Goal: Task Accomplishment & Management: Use online tool/utility

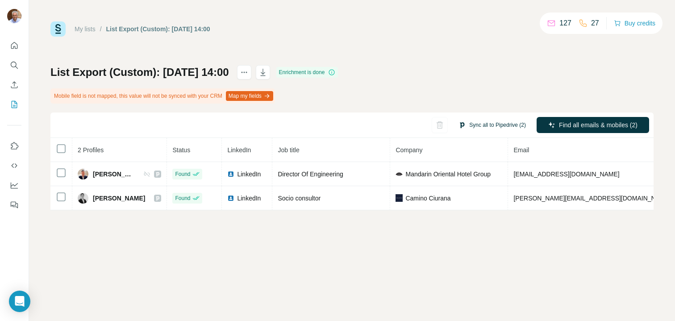
click at [478, 126] on button "Sync all to Pipedrive (2)" at bounding box center [492, 124] width 80 height 13
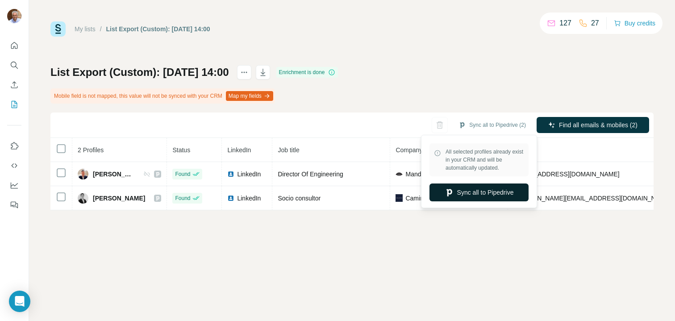
click at [479, 195] on button "Sync all to Pipedrive" at bounding box center [478, 192] width 99 height 18
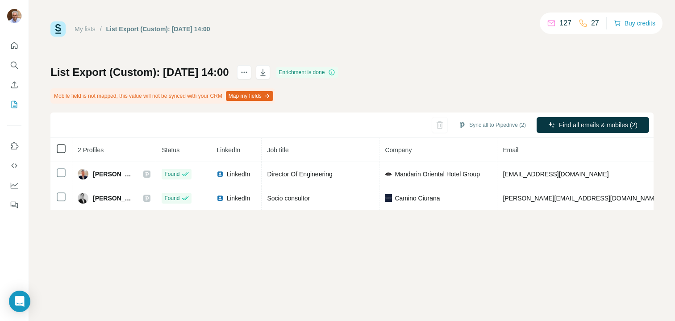
click at [62, 143] on icon at bounding box center [61, 148] width 11 height 11
click at [474, 124] on button "Sync all to Pipedrive (2)" at bounding box center [492, 124] width 80 height 13
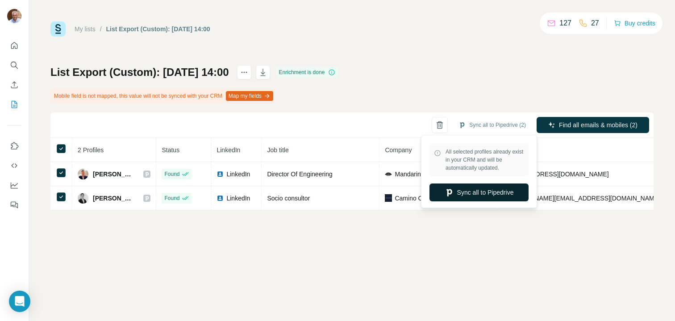
click at [473, 195] on button "Sync all to Pipedrive" at bounding box center [478, 192] width 99 height 18
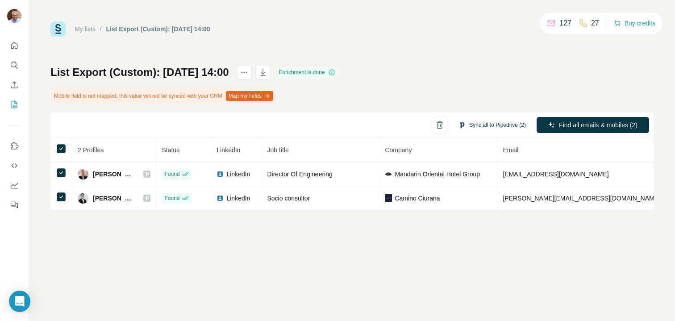
click at [499, 125] on button "Sync all to Pipedrive (2)" at bounding box center [492, 124] width 80 height 13
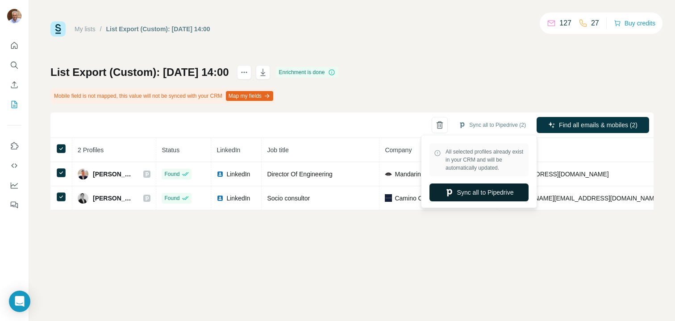
click at [475, 191] on button "Sync all to Pipedrive" at bounding box center [478, 192] width 99 height 18
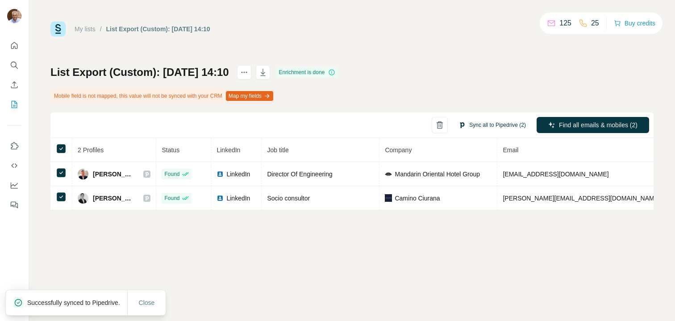
click at [474, 124] on button "Sync all to Pipedrive (2)" at bounding box center [492, 124] width 80 height 13
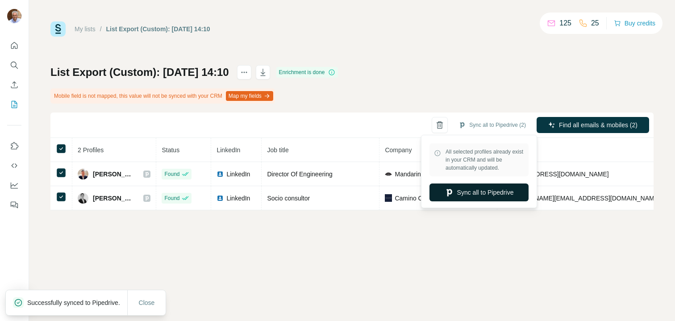
click at [475, 190] on button "Sync all to Pipedrive" at bounding box center [478, 192] width 99 height 18
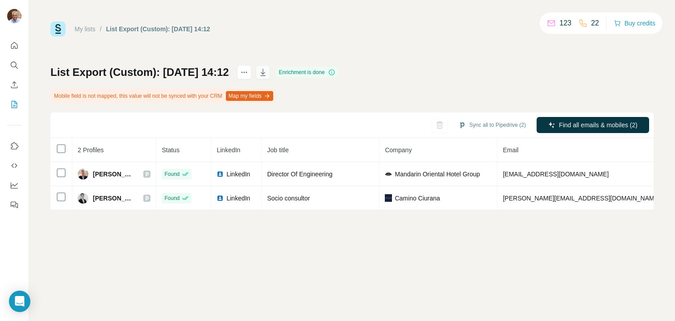
click at [267, 74] on icon "button" at bounding box center [262, 72] width 9 height 9
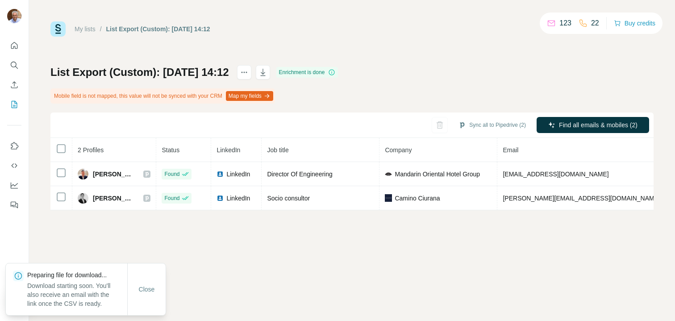
click at [370, 71] on div "List Export (Custom): 04/09/2025 14:12 Enrichment is done Mobile field is not m…" at bounding box center [351, 137] width 603 height 145
click at [509, 125] on button "Sync all to Pipedrive (2)" at bounding box center [492, 124] width 80 height 13
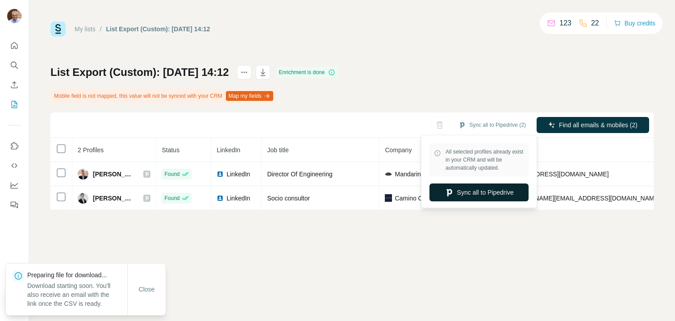
click at [482, 191] on button "Sync all to Pipedrive" at bounding box center [478, 192] width 99 height 18
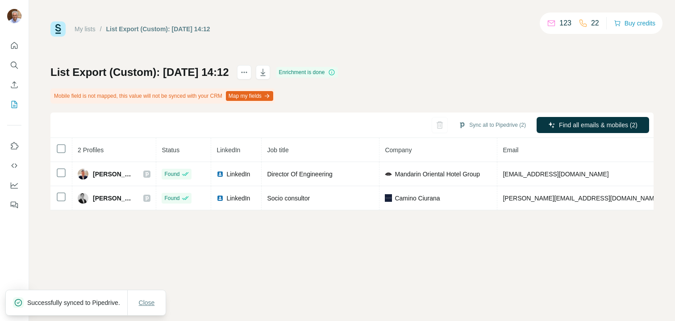
click at [151, 298] on span "Close" at bounding box center [147, 302] width 16 height 9
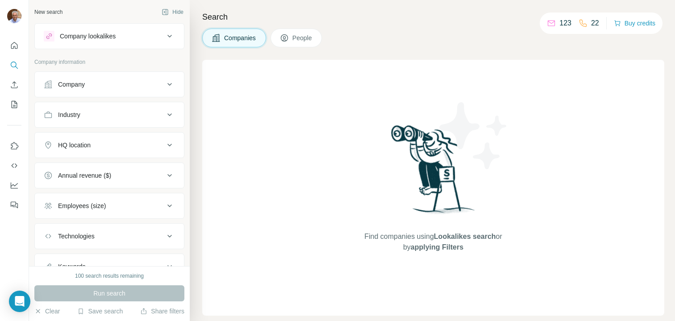
click at [307, 39] on span "People" at bounding box center [302, 37] width 21 height 9
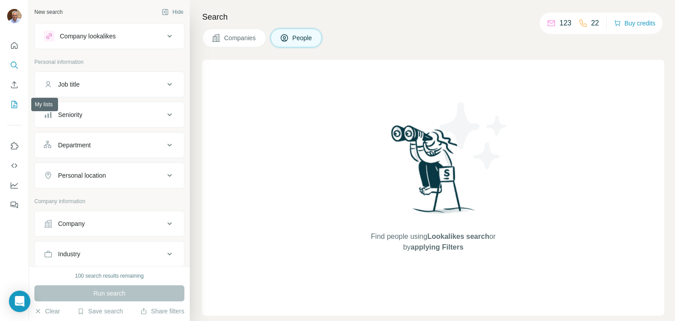
click at [18, 100] on icon "My lists" at bounding box center [14, 104] width 9 height 9
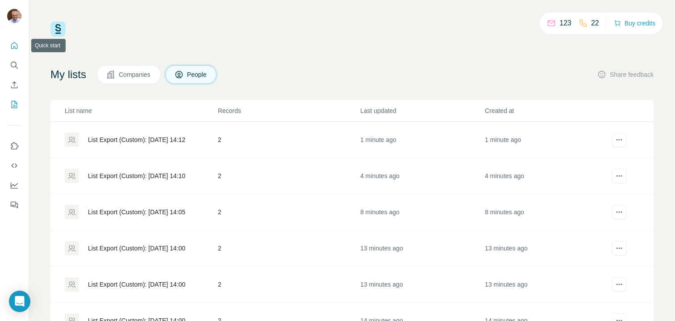
click at [14, 50] on button "Quick start" at bounding box center [14, 45] width 14 height 16
